Goal: Navigation & Orientation: Find specific page/section

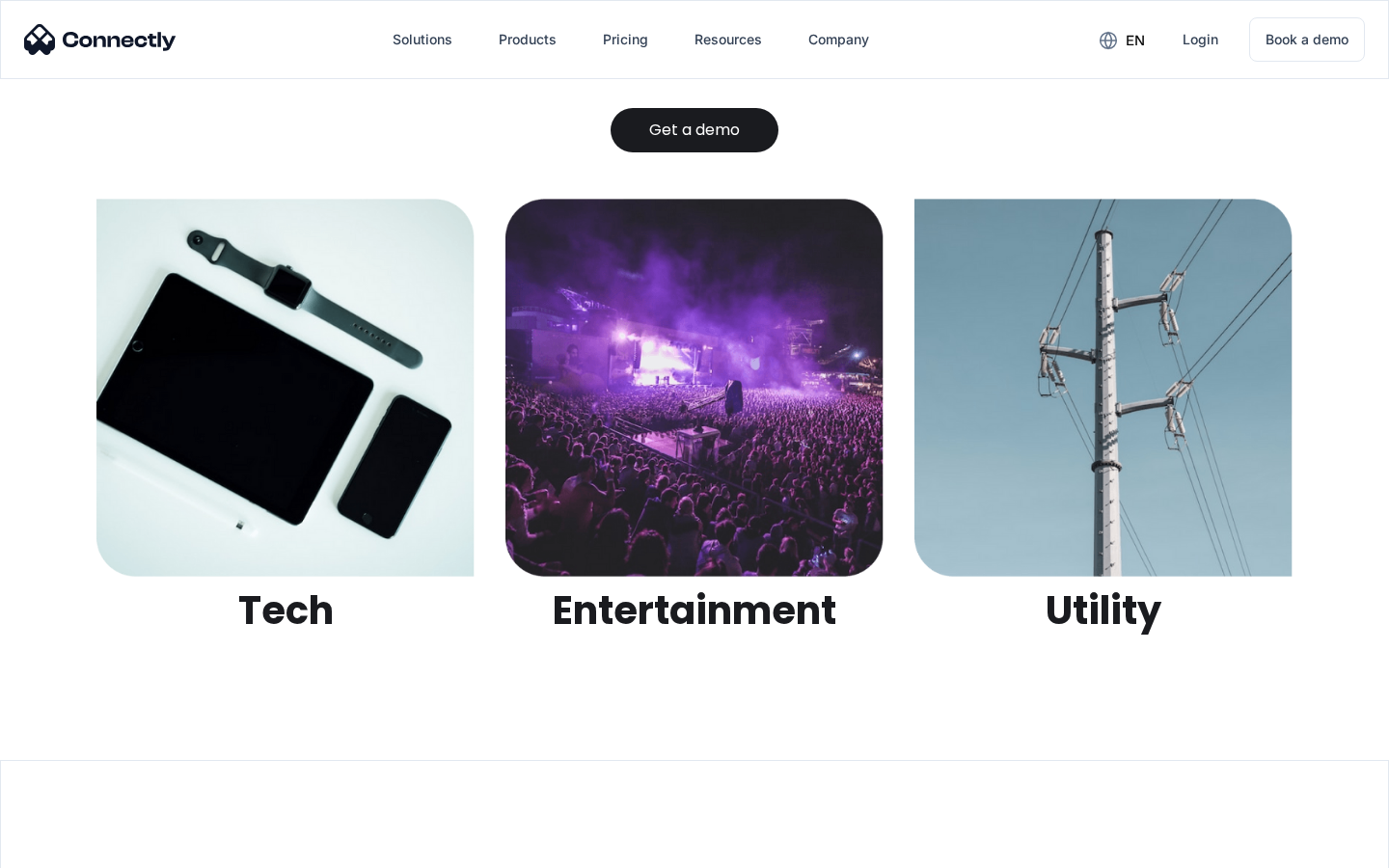
scroll to position [6083, 0]
